Goal: Information Seeking & Learning: Understand process/instructions

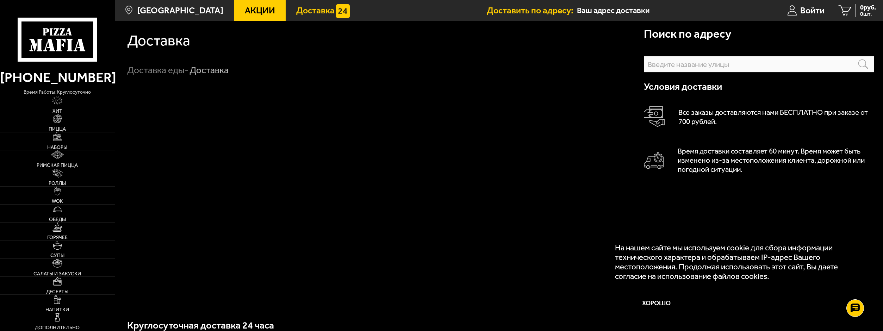
scroll to position [279, 0]
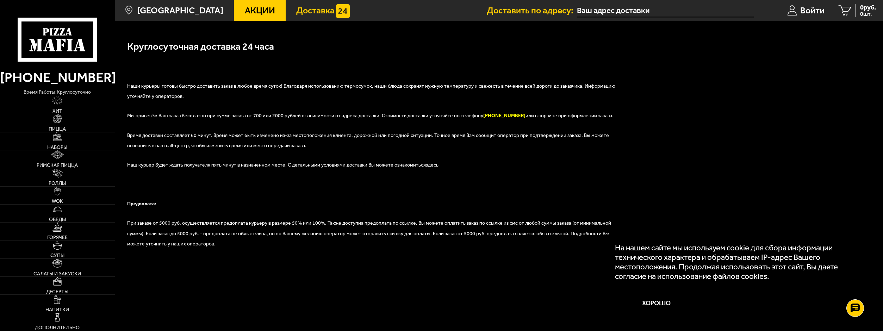
click at [427, 164] on link "здесь" at bounding box center [432, 165] width 13 height 6
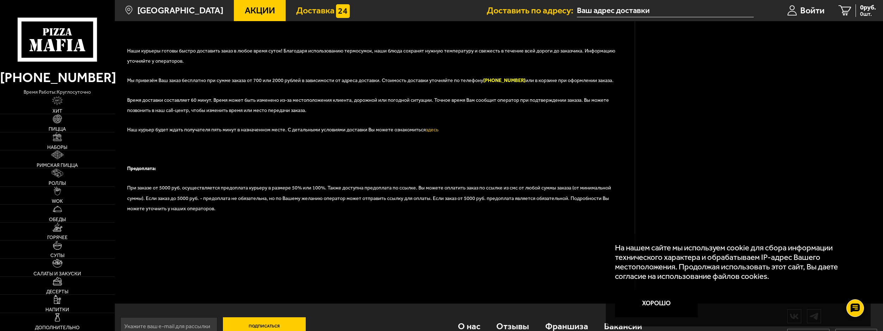
click at [296, 14] on span "Доставка" at bounding box center [315, 10] width 38 height 9
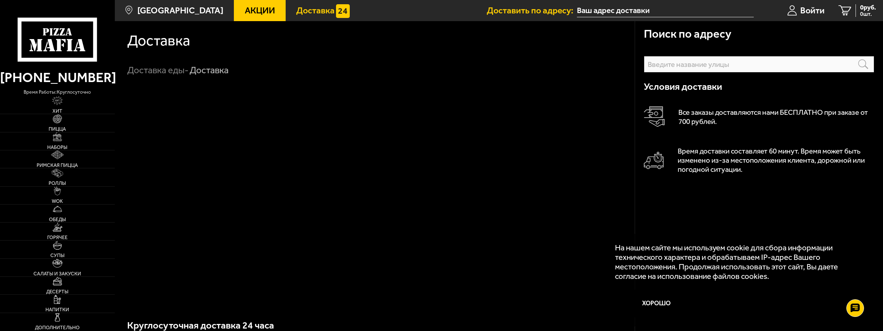
scroll to position [334, 0]
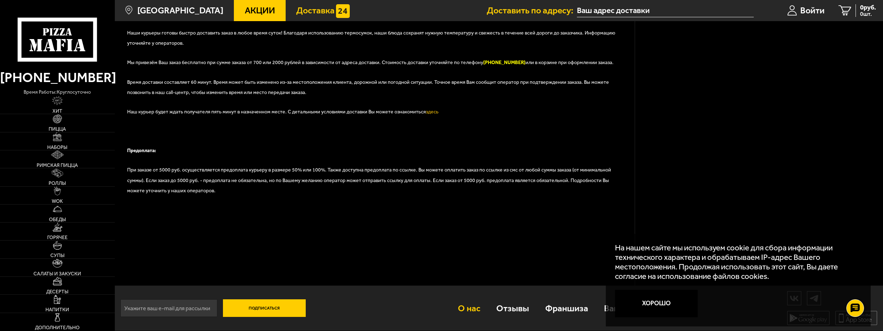
click at [461, 313] on link "О нас" at bounding box center [469, 309] width 38 height 30
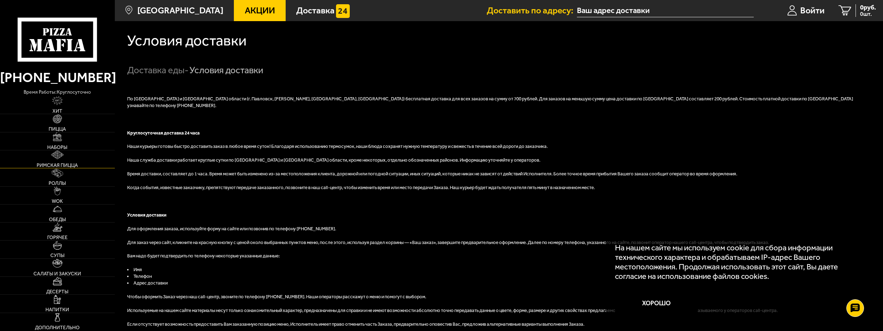
scroll to position [228, 0]
